Goal: Task Accomplishment & Management: Manage account settings

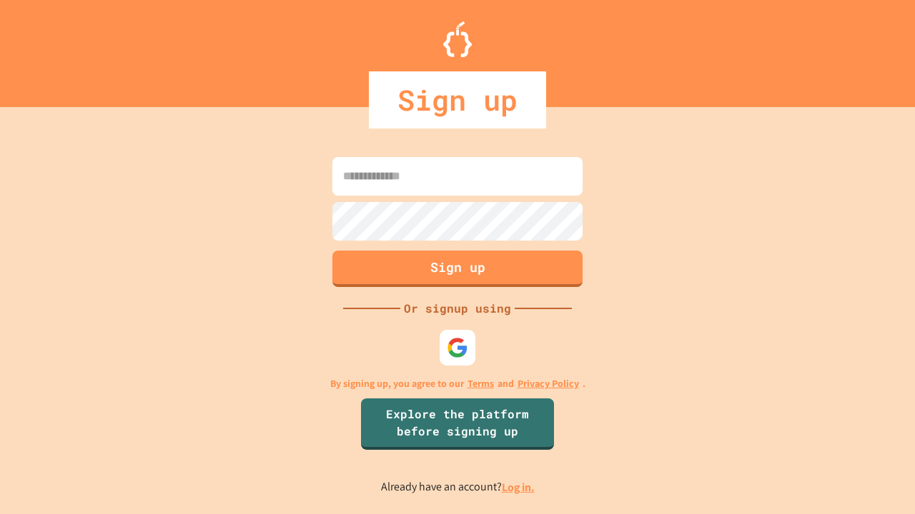
click at [519, 487] on link "Log in." at bounding box center [518, 487] width 33 height 15
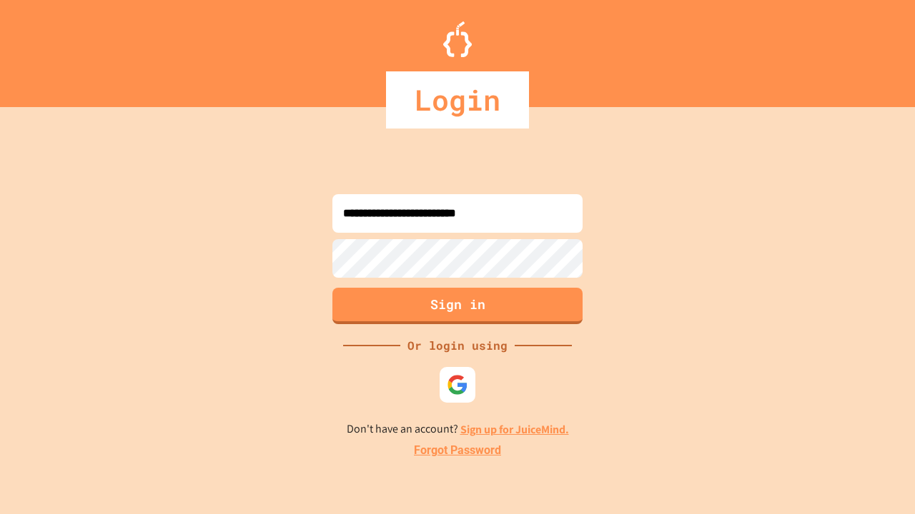
type input "**********"
